Goal: Check status: Check status

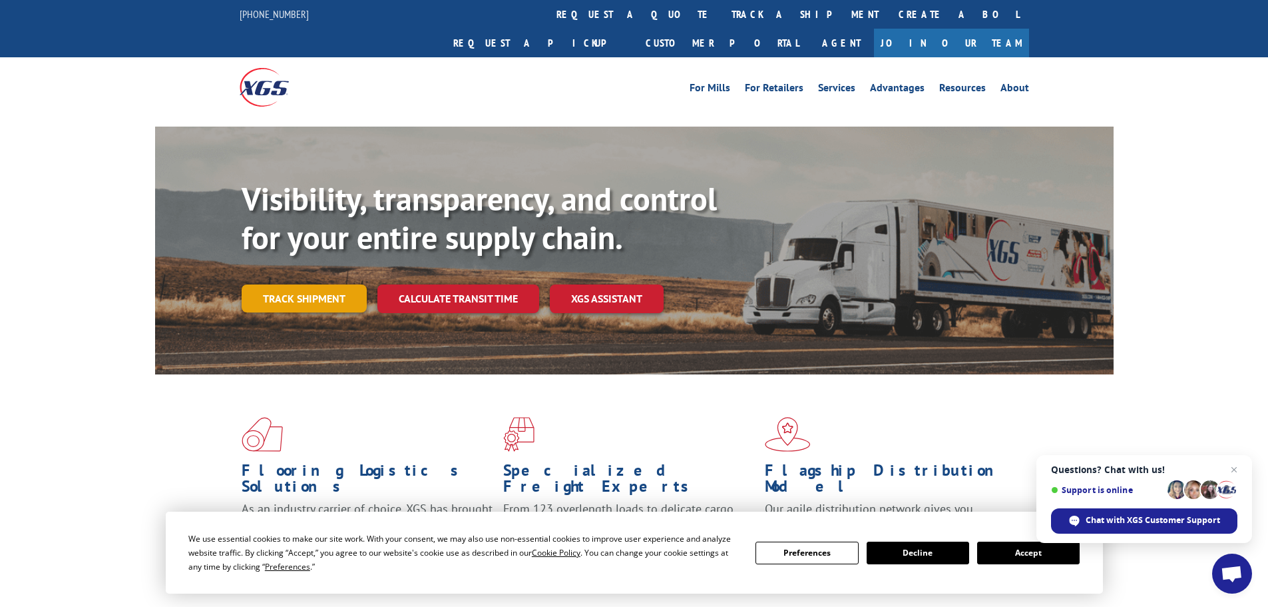
click at [329, 284] on link "Track shipment" at bounding box center [304, 298] width 125 height 28
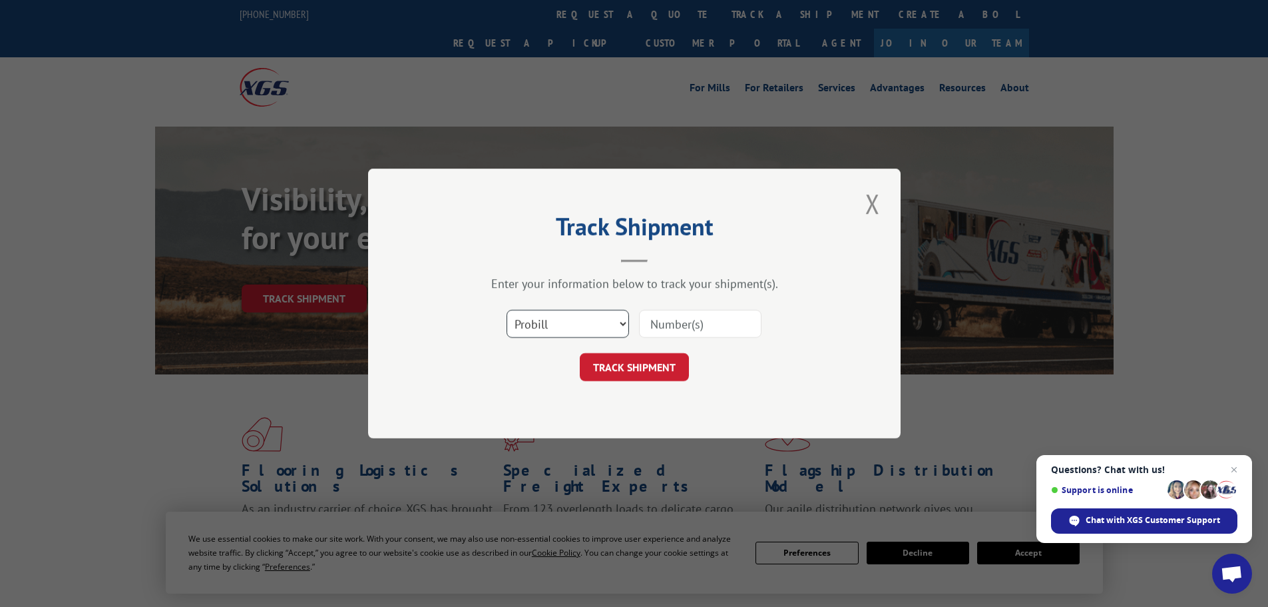
click at [553, 333] on select "Select category... Probill BOL PO" at bounding box center [568, 324] width 123 height 28
select select "bol"
click at [507, 310] on select "Select category... Probill BOL PO" at bounding box center [568, 324] width 123 height 28
click at [718, 314] on input at bounding box center [700, 324] width 123 height 28
paste input "5934403"
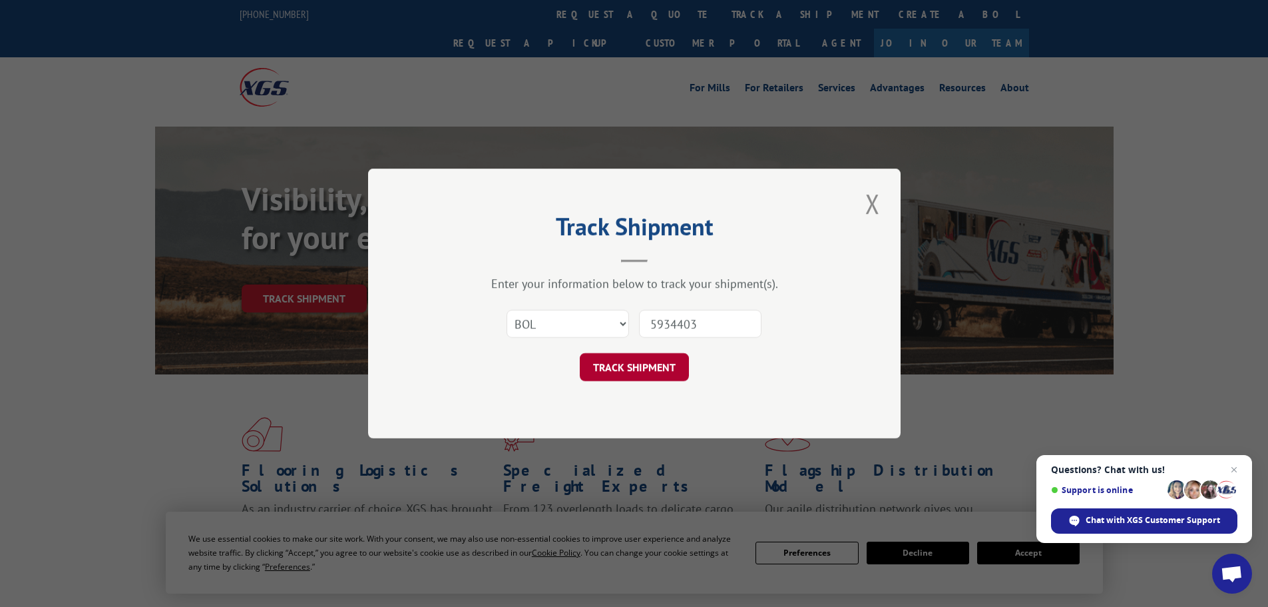
type input "5934403"
click at [645, 358] on button "TRACK SHIPMENT" at bounding box center [634, 367] width 109 height 28
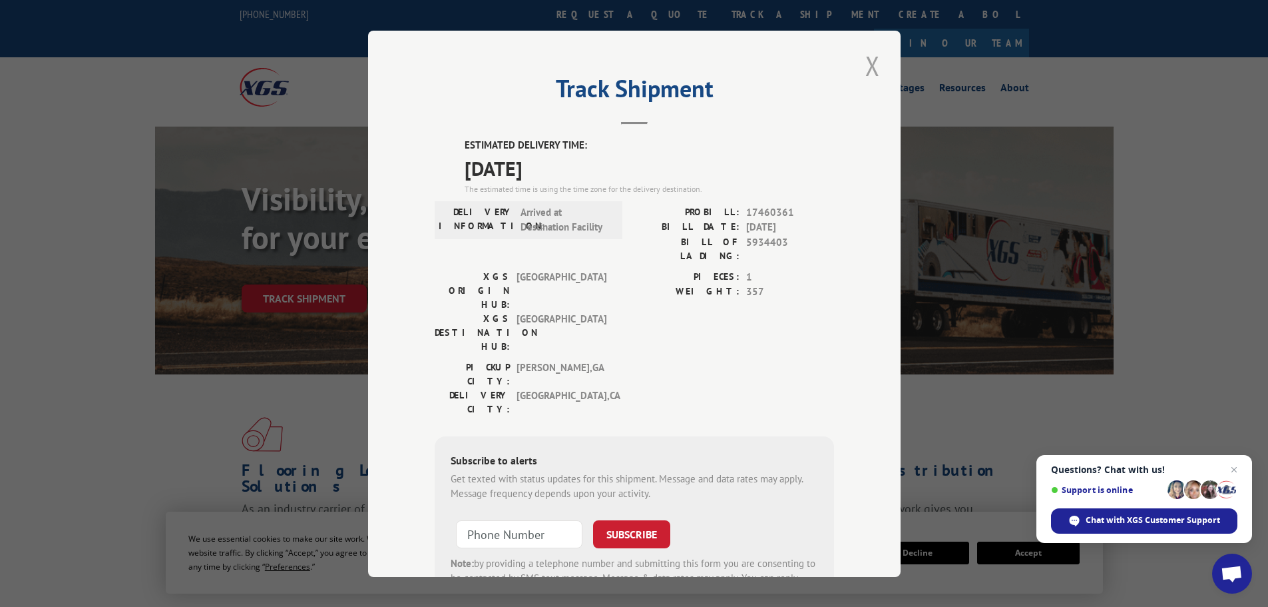
click at [864, 52] on button "Close modal" at bounding box center [873, 65] width 23 height 37
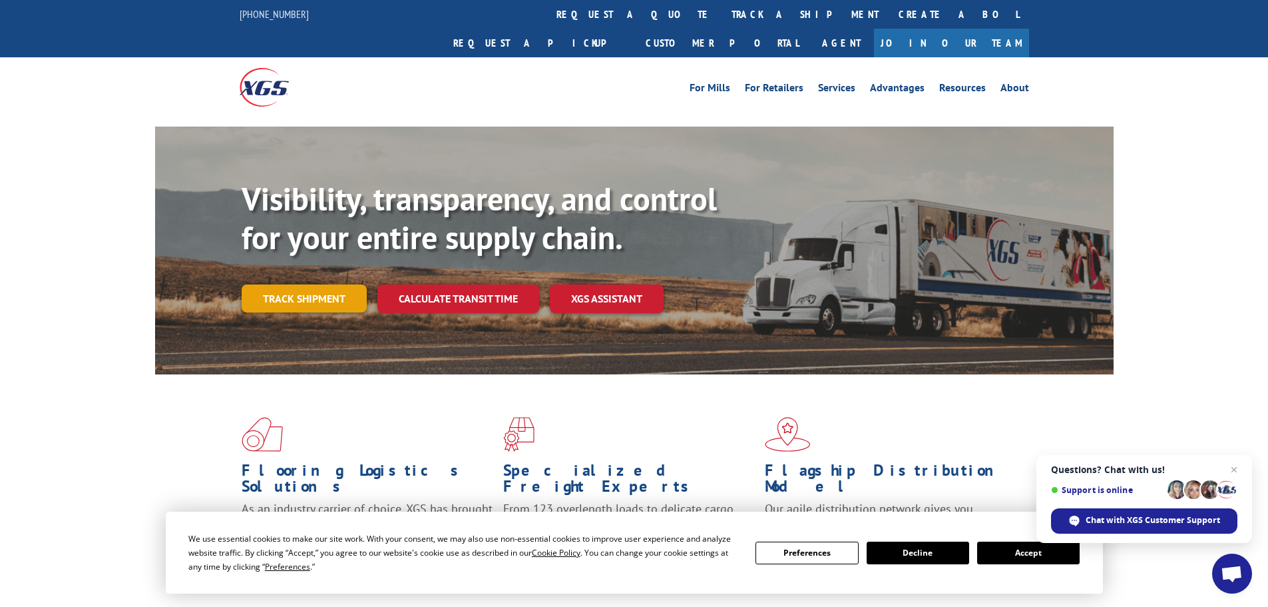
click at [310, 284] on link "Track shipment" at bounding box center [304, 298] width 125 height 28
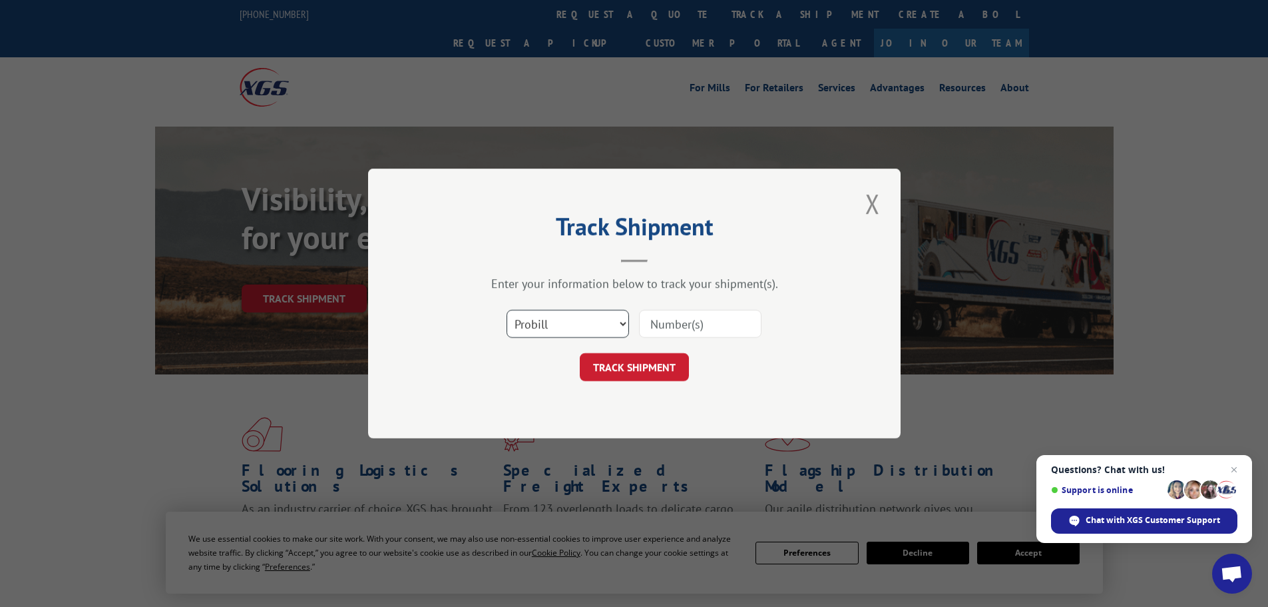
click at [583, 326] on select "Select category... Probill BOL PO" at bounding box center [568, 324] width 123 height 28
select select "bol"
click at [507, 310] on select "Select category... Probill BOL PO" at bounding box center [568, 324] width 123 height 28
click at [694, 325] on input at bounding box center [700, 324] width 123 height 28
paste input "5934403"
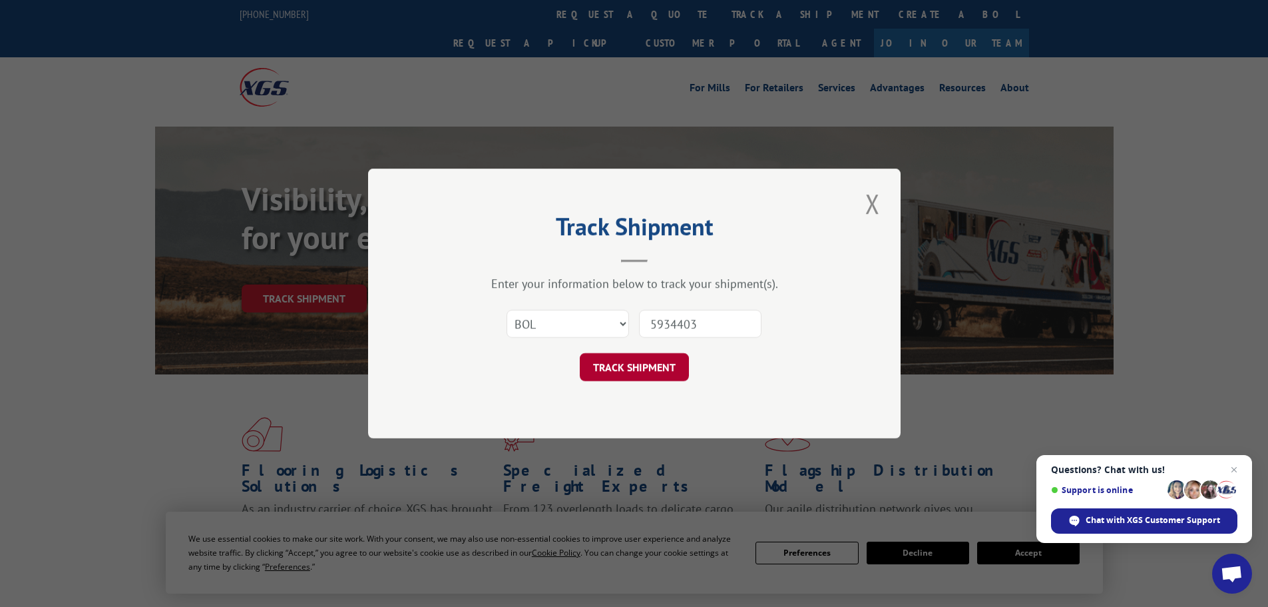
type input "5934403"
click at [682, 374] on button "TRACK SHIPMENT" at bounding box center [634, 367] width 109 height 28
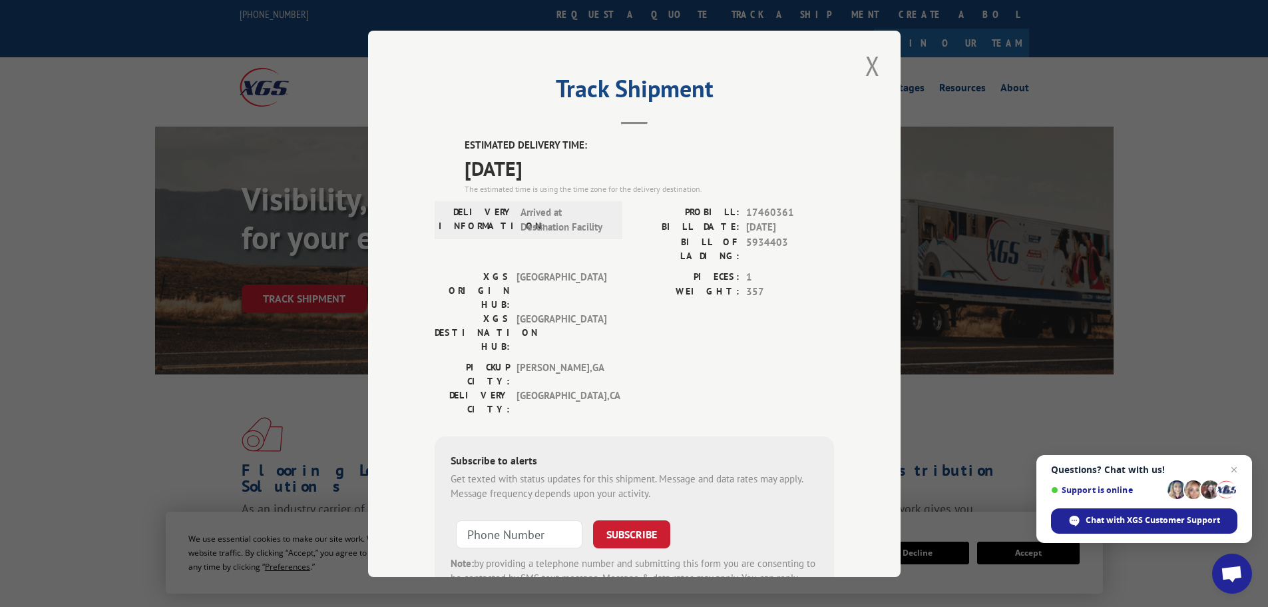
click at [1135, 502] on span "Questions? Chat with us! Support is online Chat with XGS Customer Support" at bounding box center [1145, 499] width 216 height 88
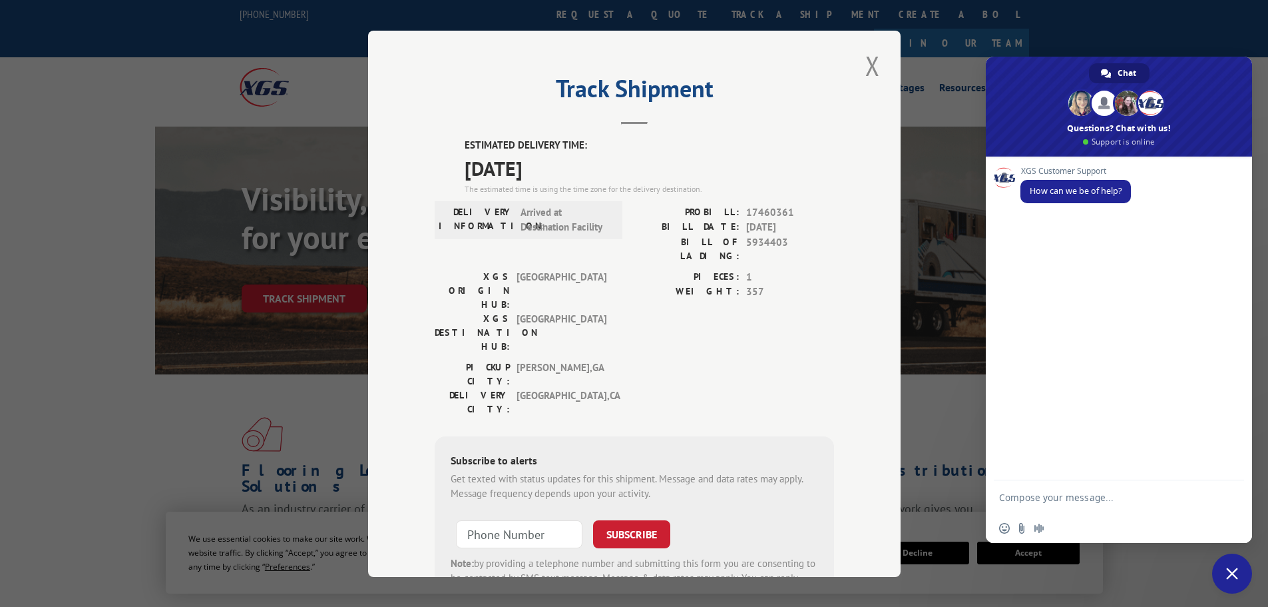
click at [1075, 494] on textarea "Compose your message..." at bounding box center [1105, 496] width 213 height 33
paste textarea "5934403"
type textarea "tracking 5934403"
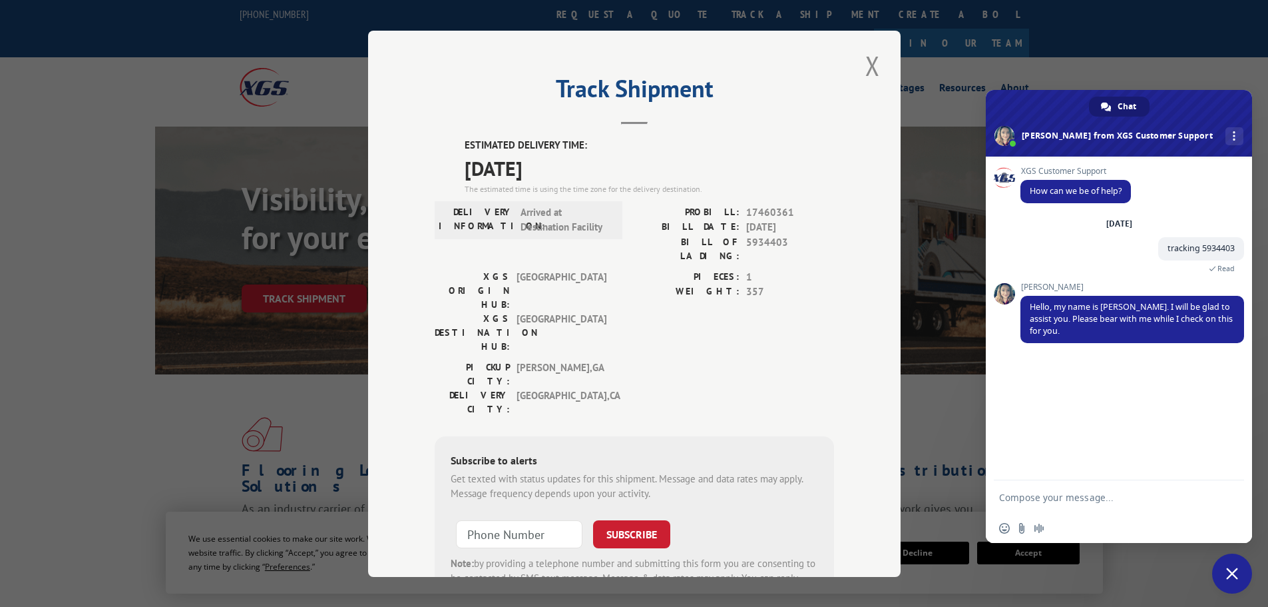
click at [1064, 504] on textarea "Compose your message..." at bounding box center [1105, 496] width 213 height 33
type textarea "Thank you"
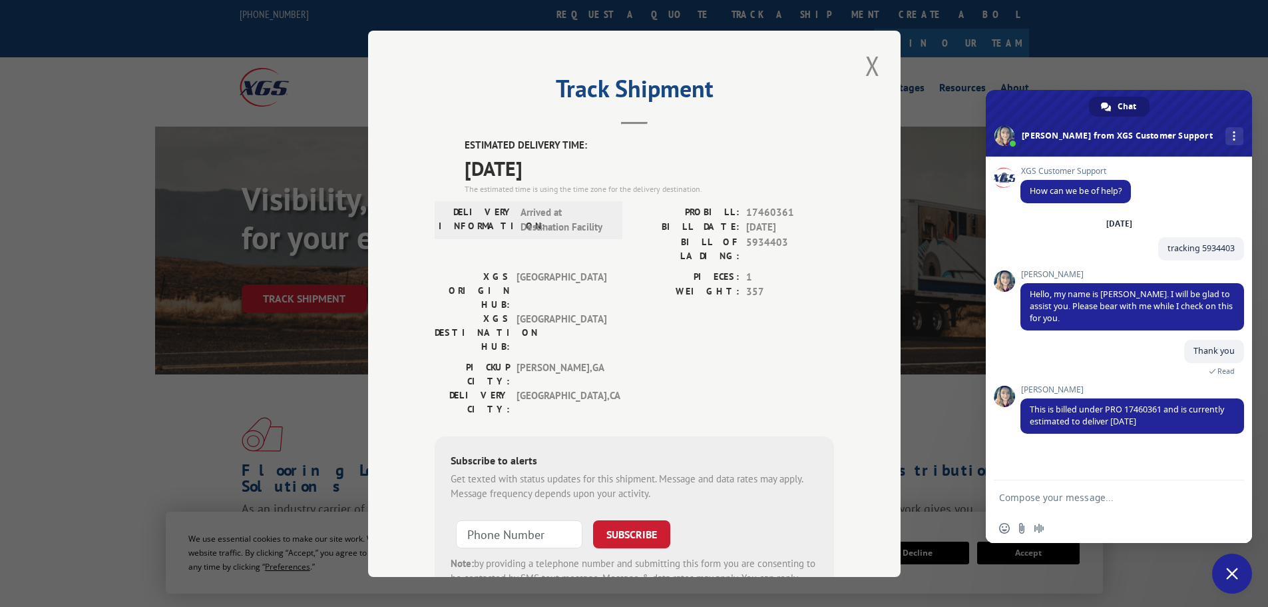
click at [1075, 487] on textarea "Compose your message..." at bounding box center [1105, 496] width 213 height 33
click at [1017, 491] on textarea "thank you for the update... is there a time by anychance?" at bounding box center [1105, 490] width 213 height 45
type textarea "thank you for the update... is there a time by any chance?"
click at [1234, 483] on span "Send" at bounding box center [1229, 485] width 10 height 10
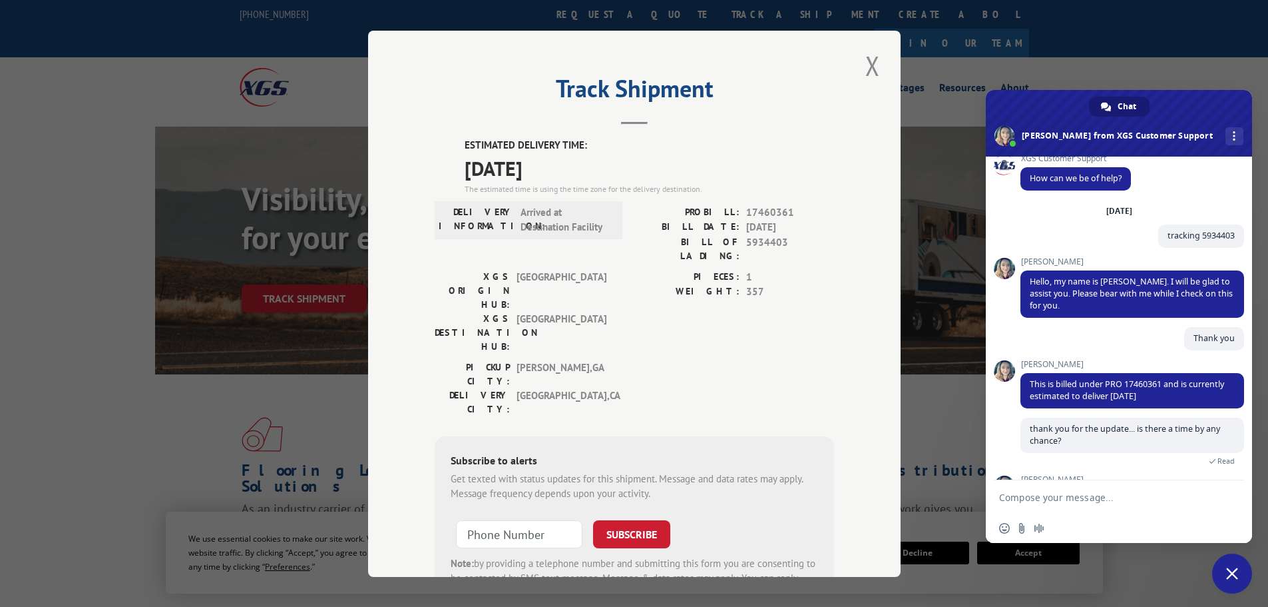
scroll to position [98, 0]
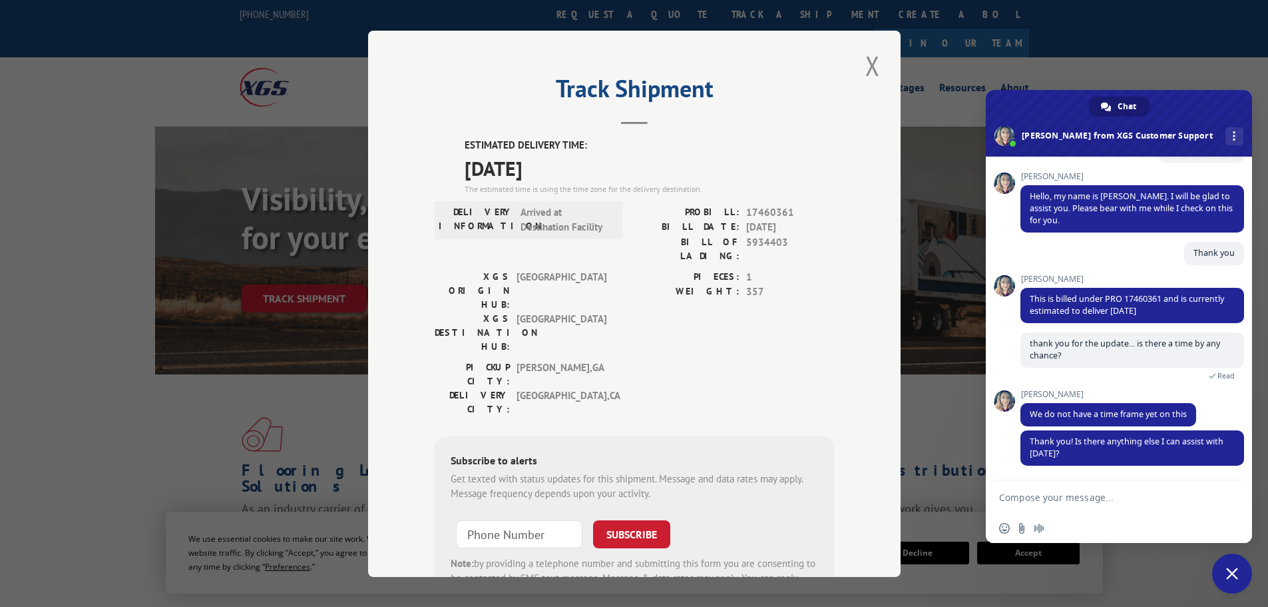
click at [1030, 487] on textarea "Compose your message..." at bounding box center [1105, 496] width 213 height 33
type textarea "n"
type textarea "t"
type textarea "That will be all, thank you"
click at [1229, 503] on span "Send" at bounding box center [1229, 497] width 22 height 22
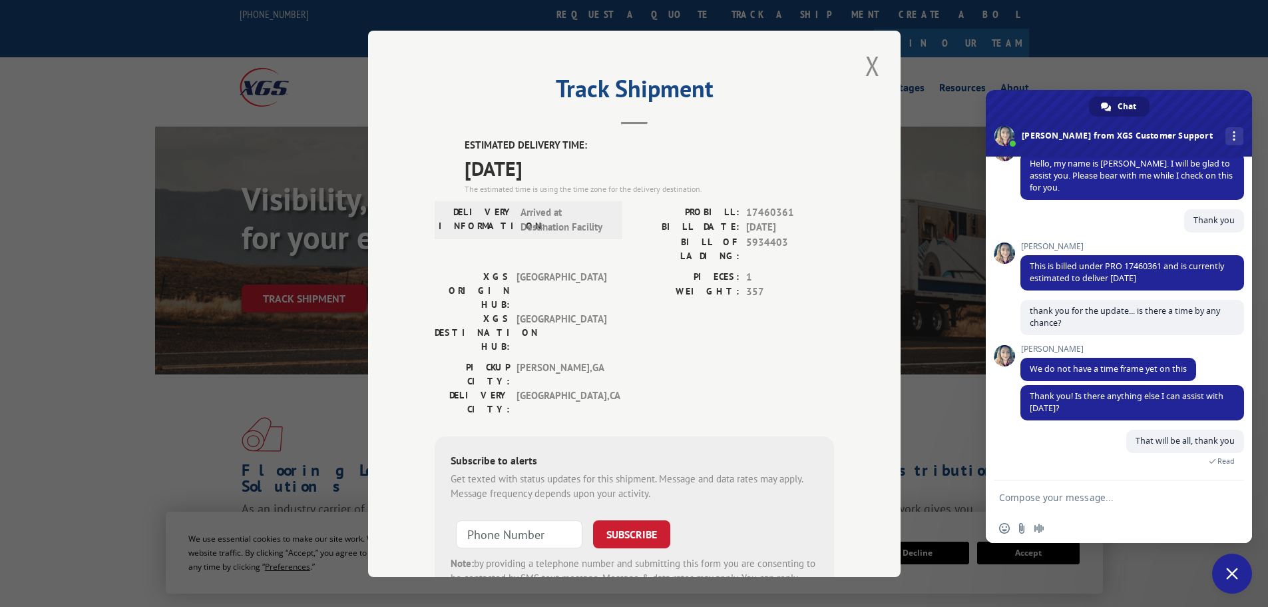
scroll to position [264, 0]
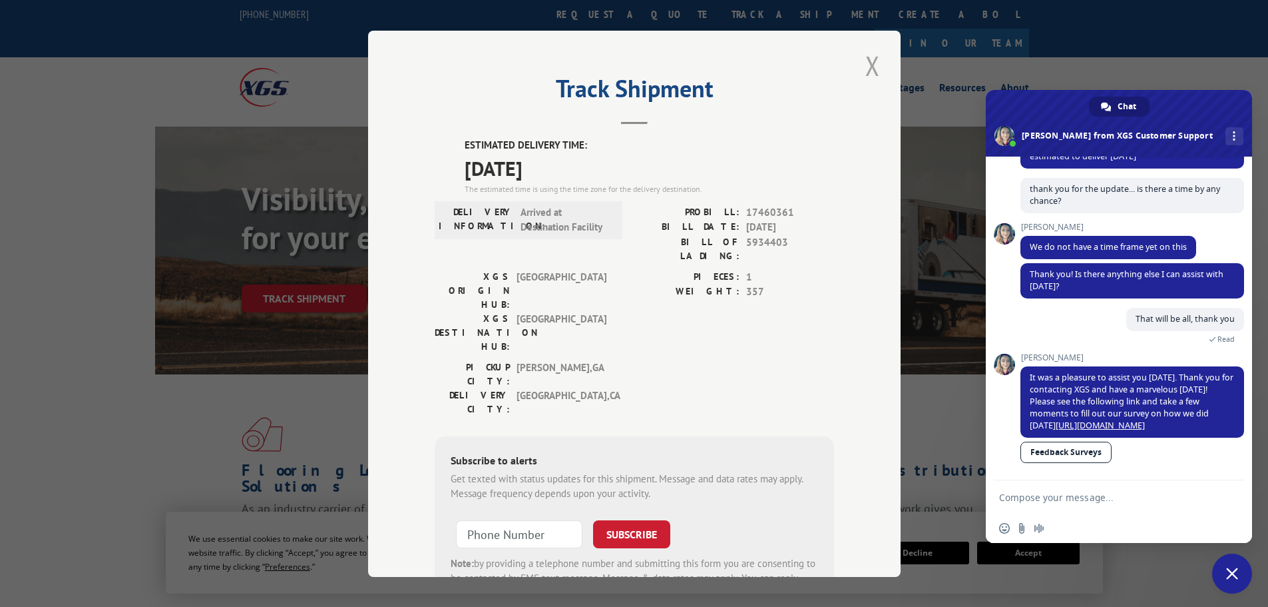
click at [862, 65] on button "Close modal" at bounding box center [873, 65] width 23 height 37
